Goal: Navigation & Orientation: Find specific page/section

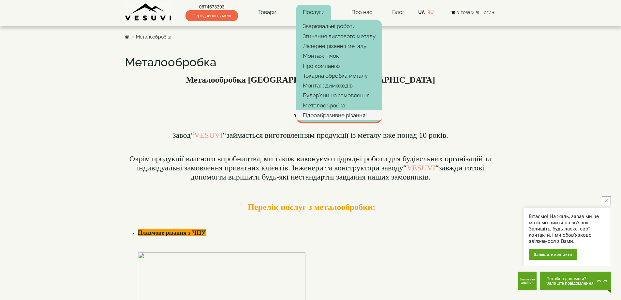
click at [359, 117] on link "Гідроабразивне різання!" at bounding box center [339, 115] width 86 height 10
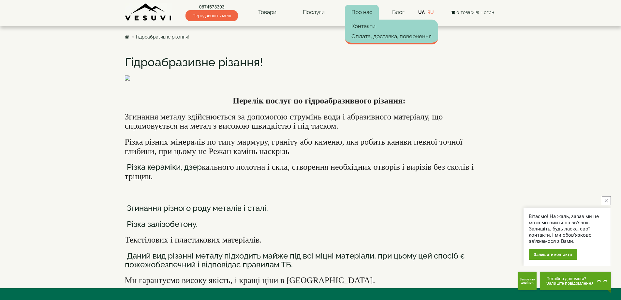
click at [360, 16] on link "Про нас" at bounding box center [362, 12] width 34 height 15
click at [357, 24] on link "Контакти" at bounding box center [391, 26] width 93 height 10
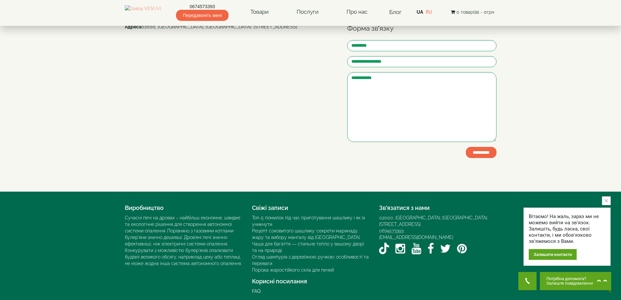
scroll to position [65, 0]
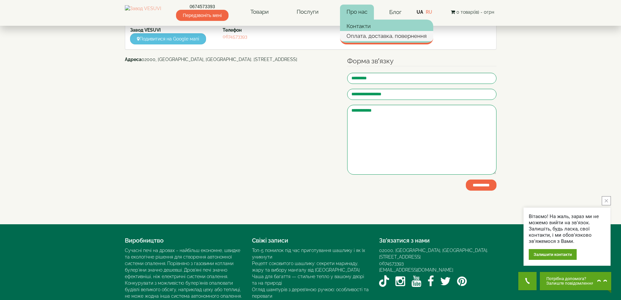
click at [371, 33] on link "Оплата, доставка, повернення" at bounding box center [386, 36] width 93 height 10
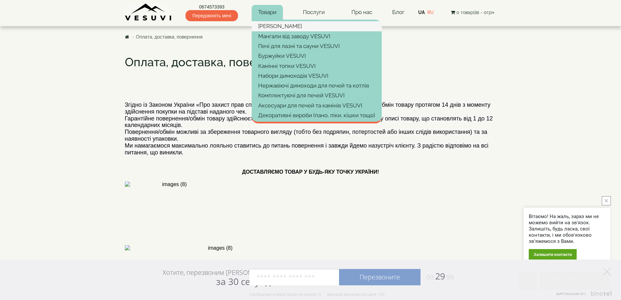
click at [279, 24] on link "[PERSON_NAME]" at bounding box center [317, 26] width 130 height 10
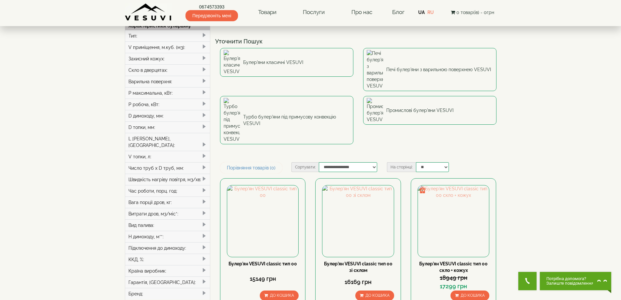
scroll to position [163, 0]
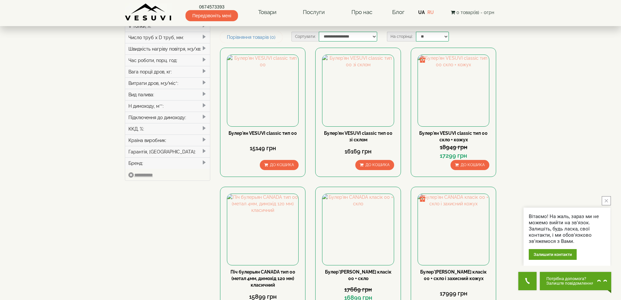
drag, startPoint x: 278, startPoint y: 24, endPoint x: 579, endPoint y: 114, distance: 314.5
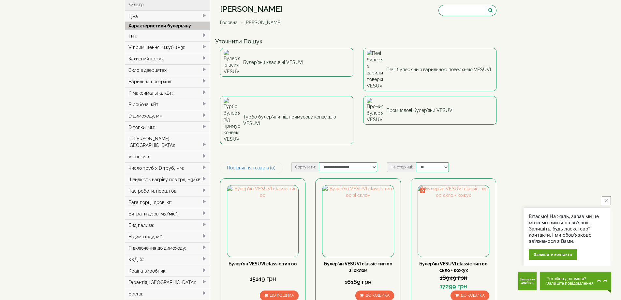
scroll to position [0, 0]
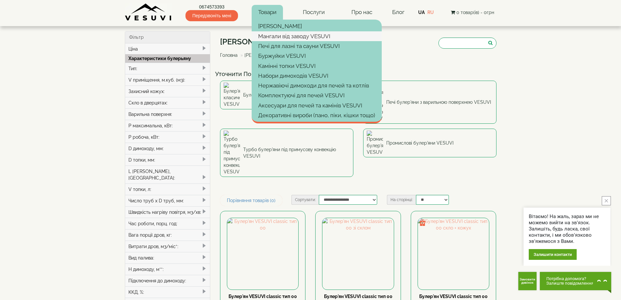
click at [278, 37] on link "Мангали від заводу VESUVI" at bounding box center [317, 36] width 130 height 10
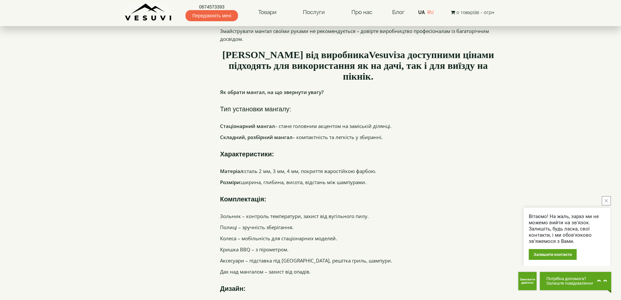
scroll to position [1434, 0]
